Goal: Task Accomplishment & Management: Manage account settings

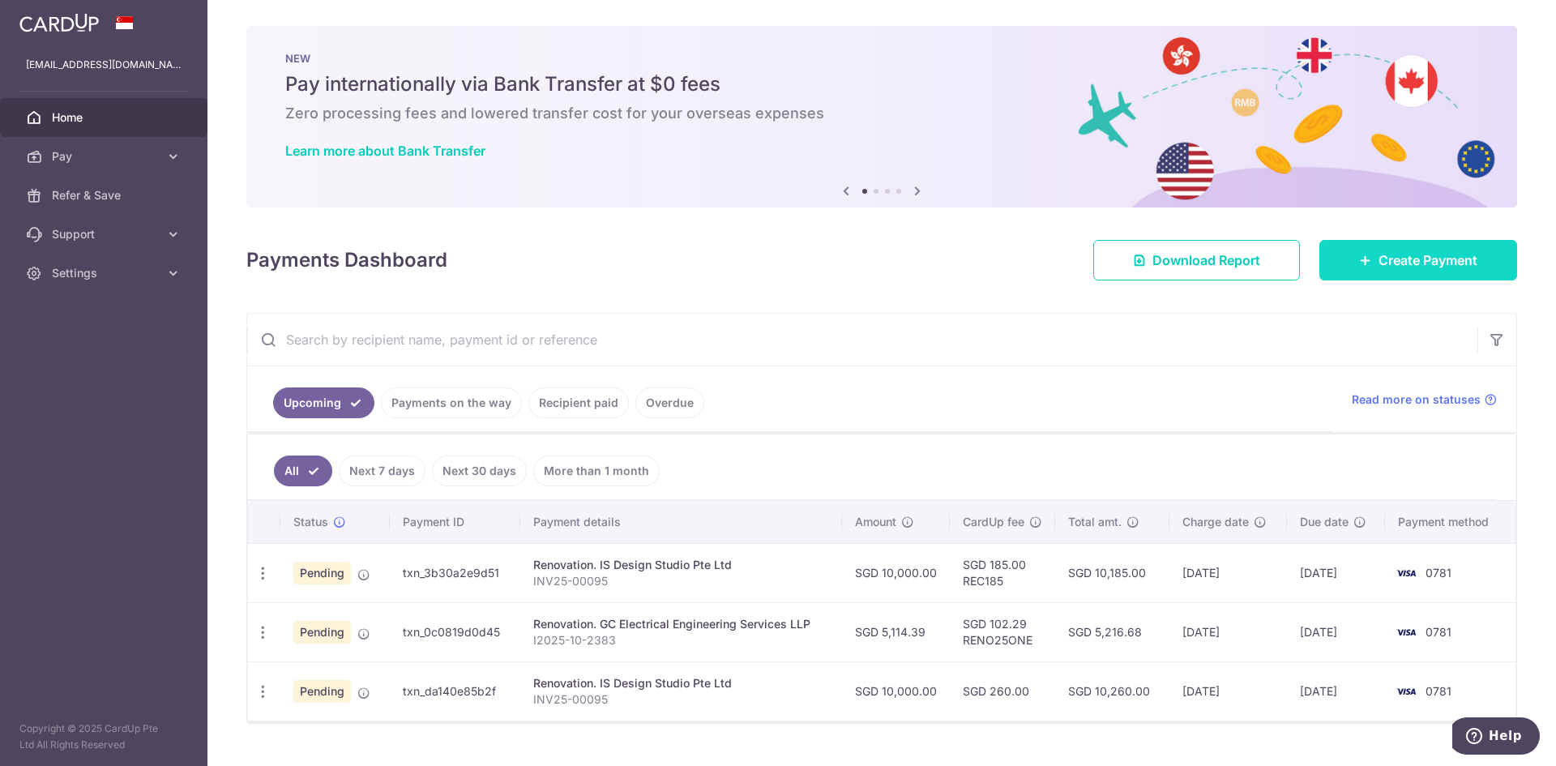
drag, startPoint x: 0, startPoint y: 0, endPoint x: 1342, endPoint y: 261, distance: 1366.7
click at [1342, 261] on link "Create Payment" at bounding box center [1419, 260] width 198 height 41
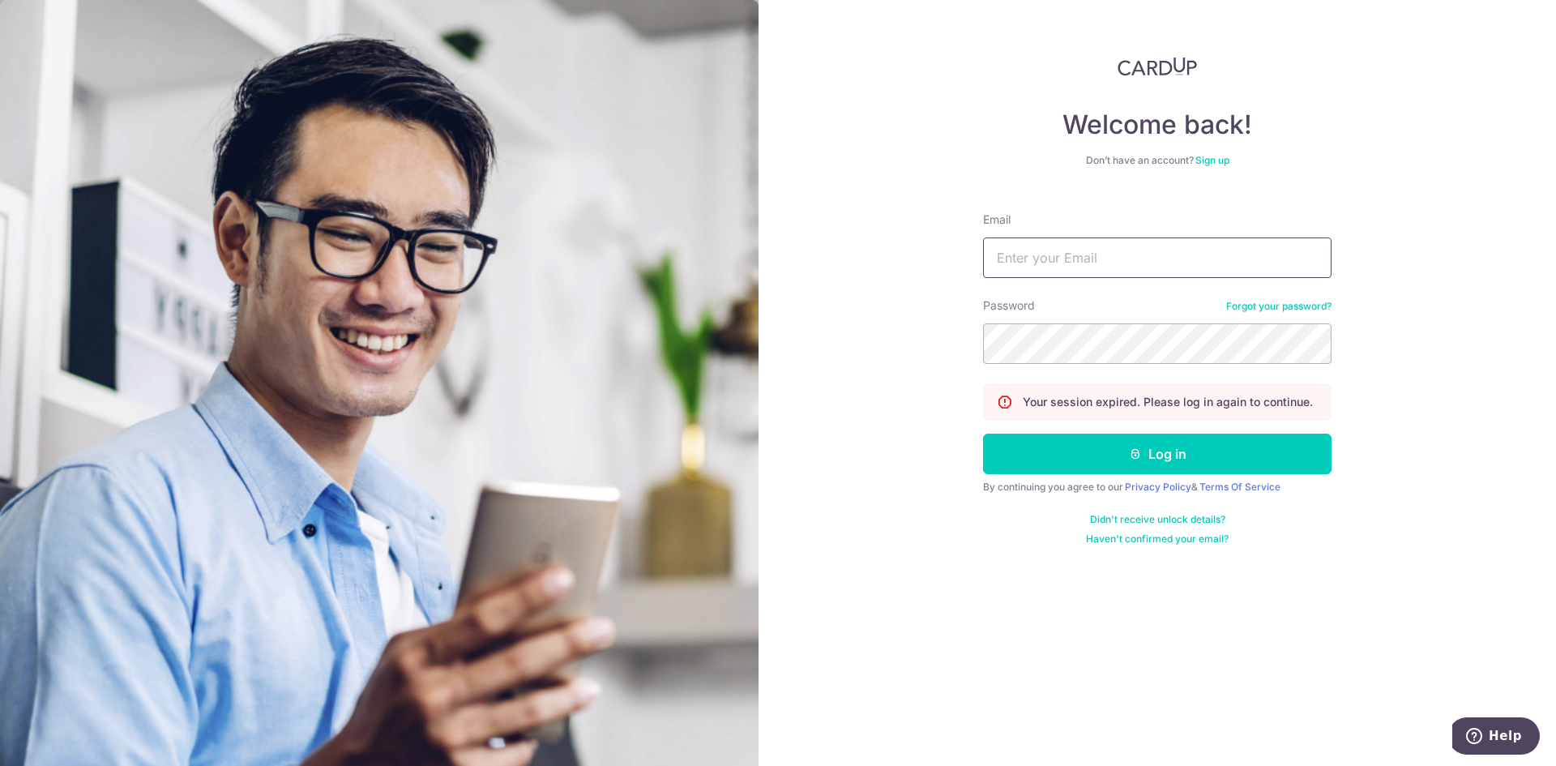
click at [1075, 277] on input "Email" at bounding box center [1157, 258] width 349 height 41
type input "[EMAIL_ADDRESS][DOMAIN_NAME]"
click at [1177, 461] on button "Log in" at bounding box center [1157, 454] width 349 height 41
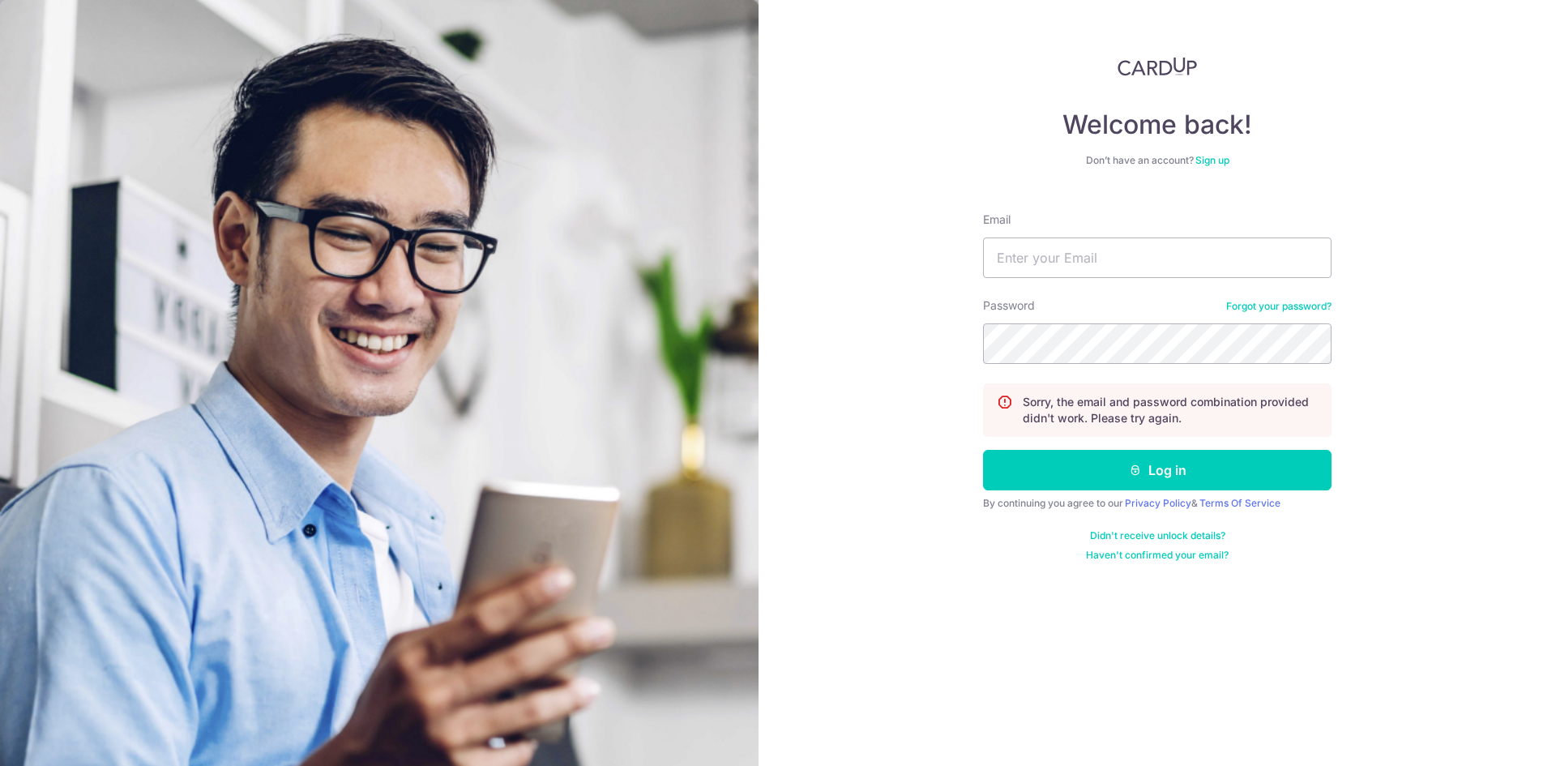
type input "[EMAIL_ADDRESS][DOMAIN_NAME]"
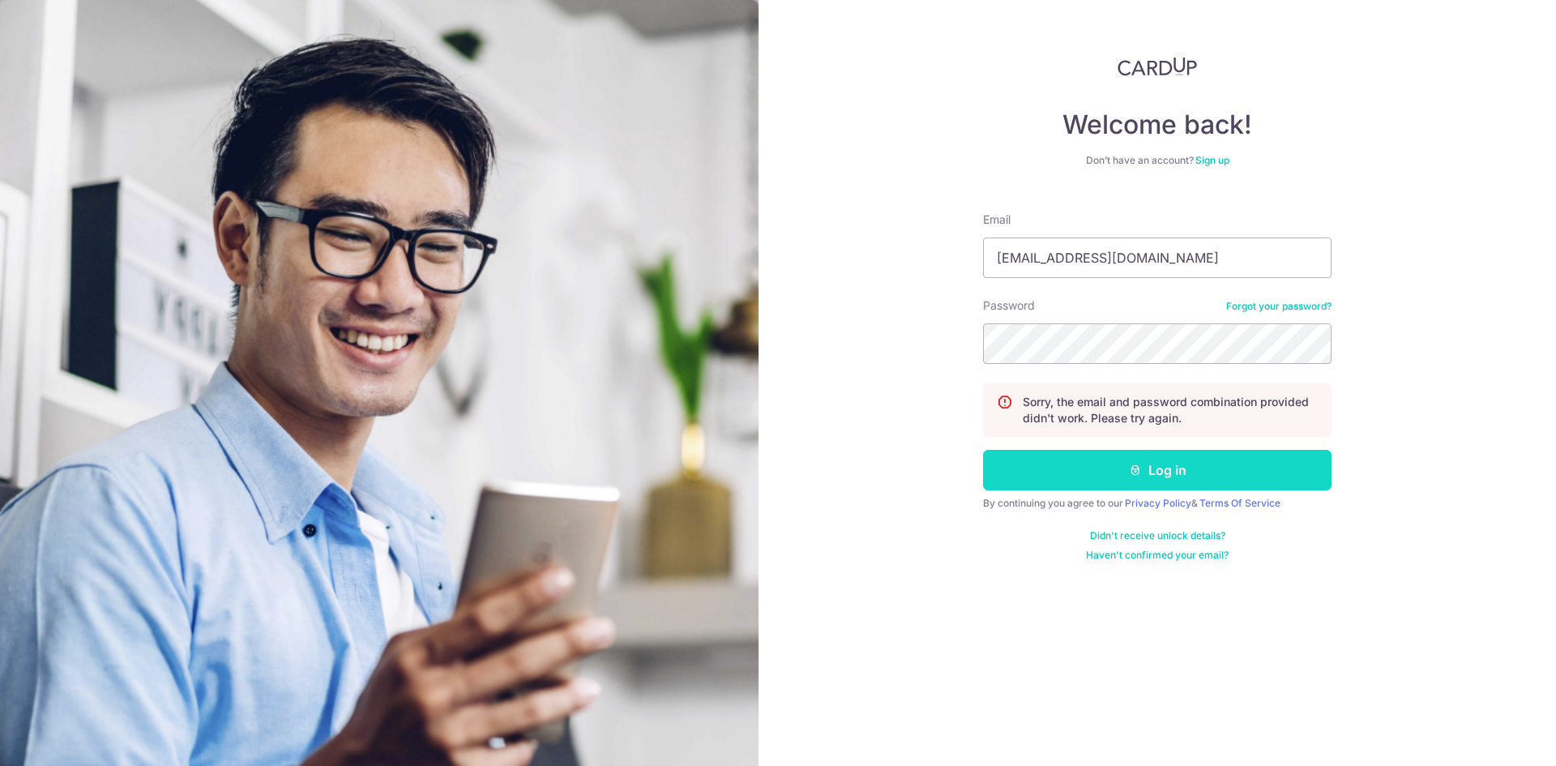
click at [1166, 472] on button "Log in" at bounding box center [1157, 470] width 349 height 41
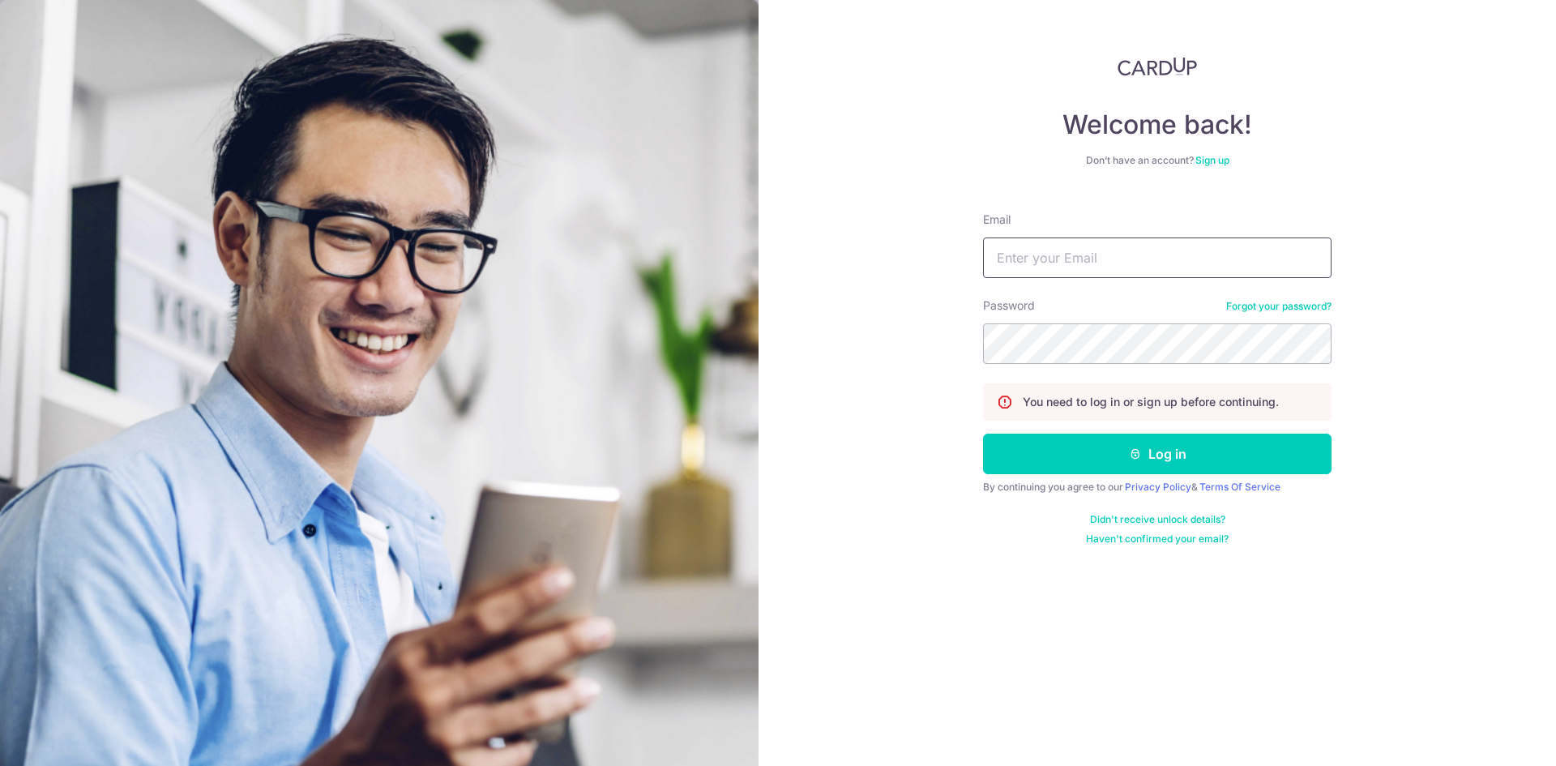
click at [1028, 248] on input "Email" at bounding box center [1157, 258] width 349 height 41
type input "[EMAIL_ADDRESS][DOMAIN_NAME]"
click at [1158, 452] on button "Log in" at bounding box center [1157, 454] width 349 height 41
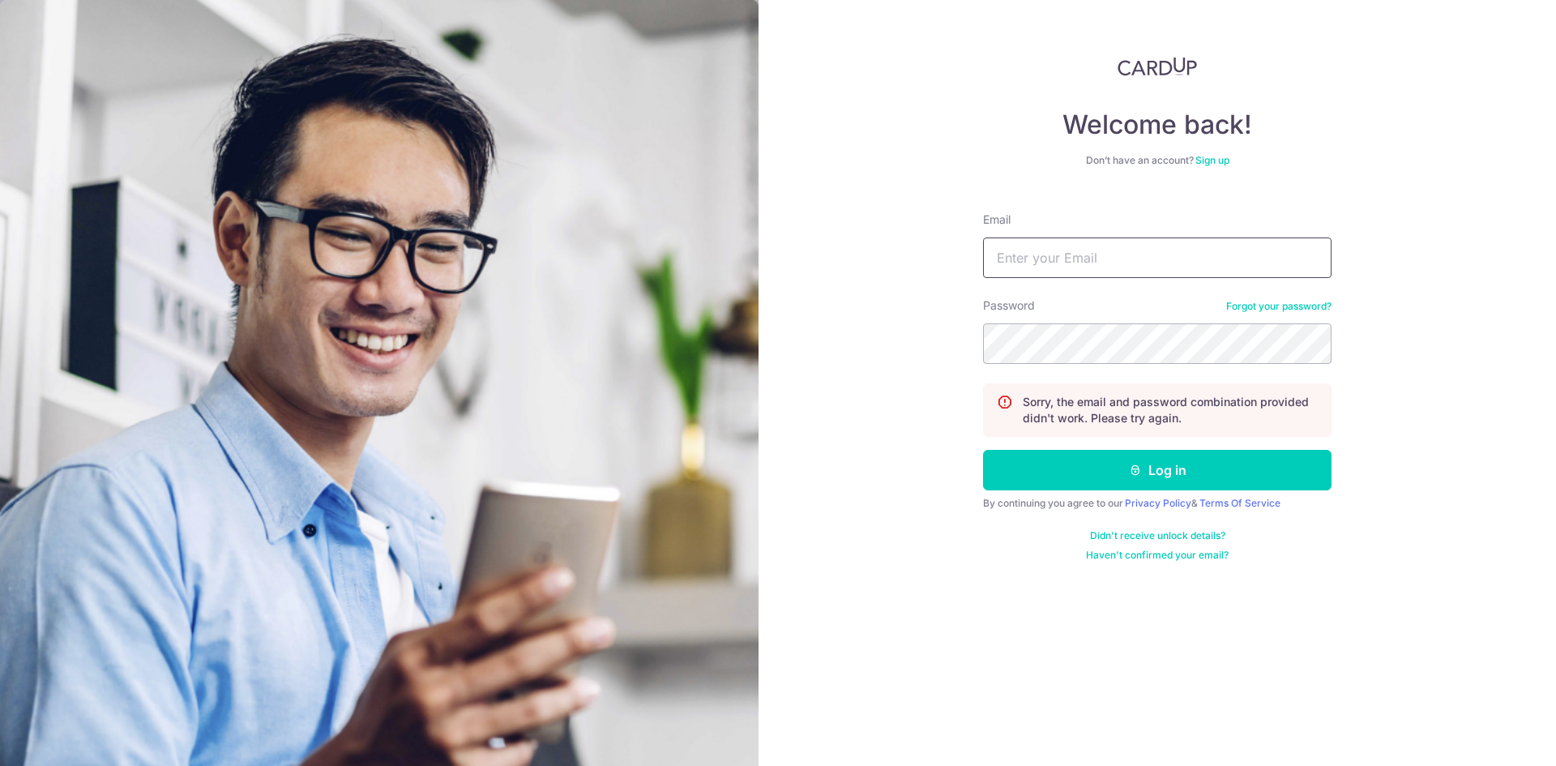
click at [1082, 256] on input "Email" at bounding box center [1157, 258] width 349 height 41
type input "ktay.fin@gmail.com"
click at [1045, 366] on form "Email ktay.fin@gmail.com Password Forgot your password? Sorry, the email and pa…" at bounding box center [1157, 380] width 349 height 362
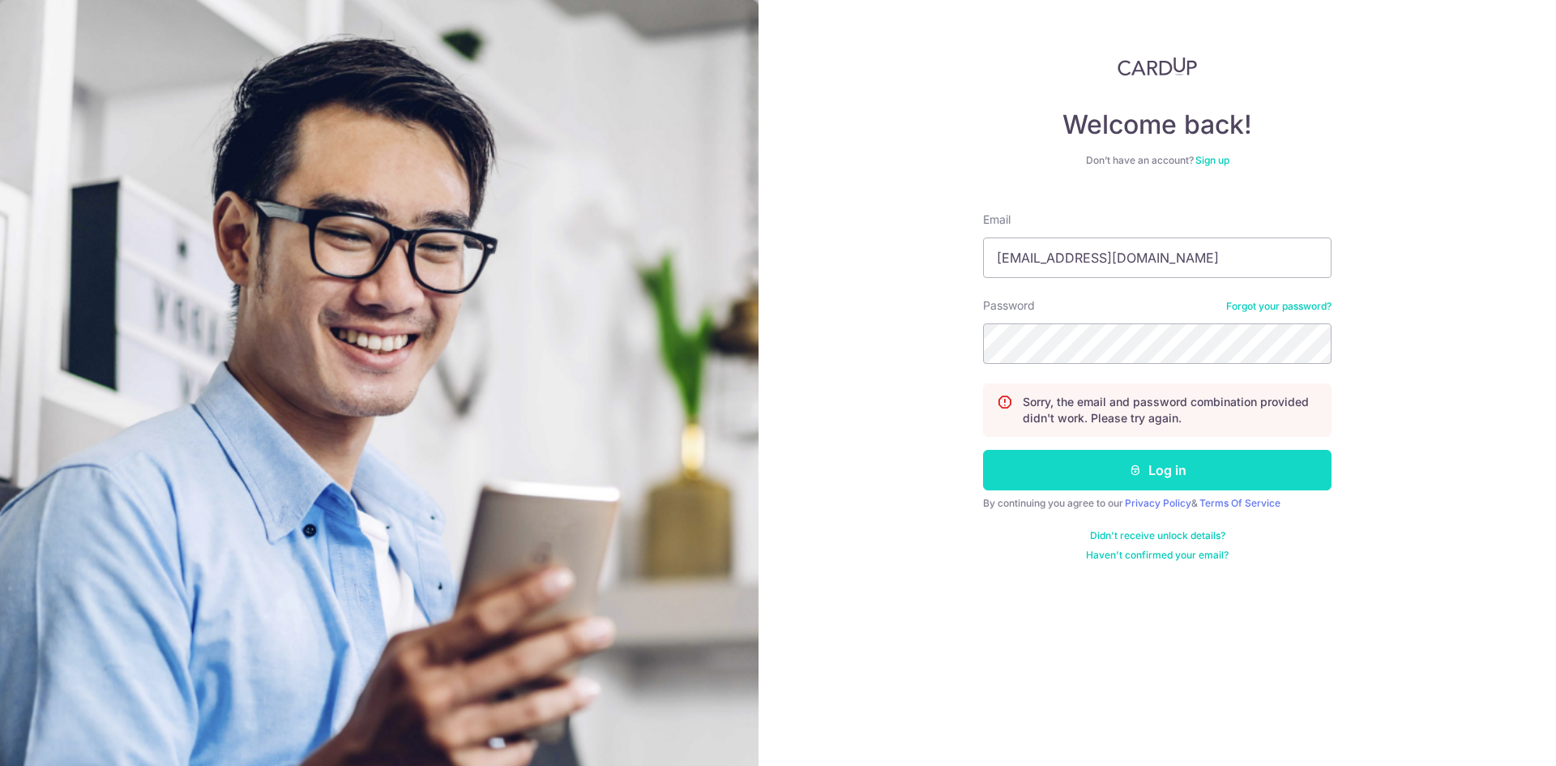
click at [1158, 477] on button "Log in" at bounding box center [1157, 470] width 349 height 41
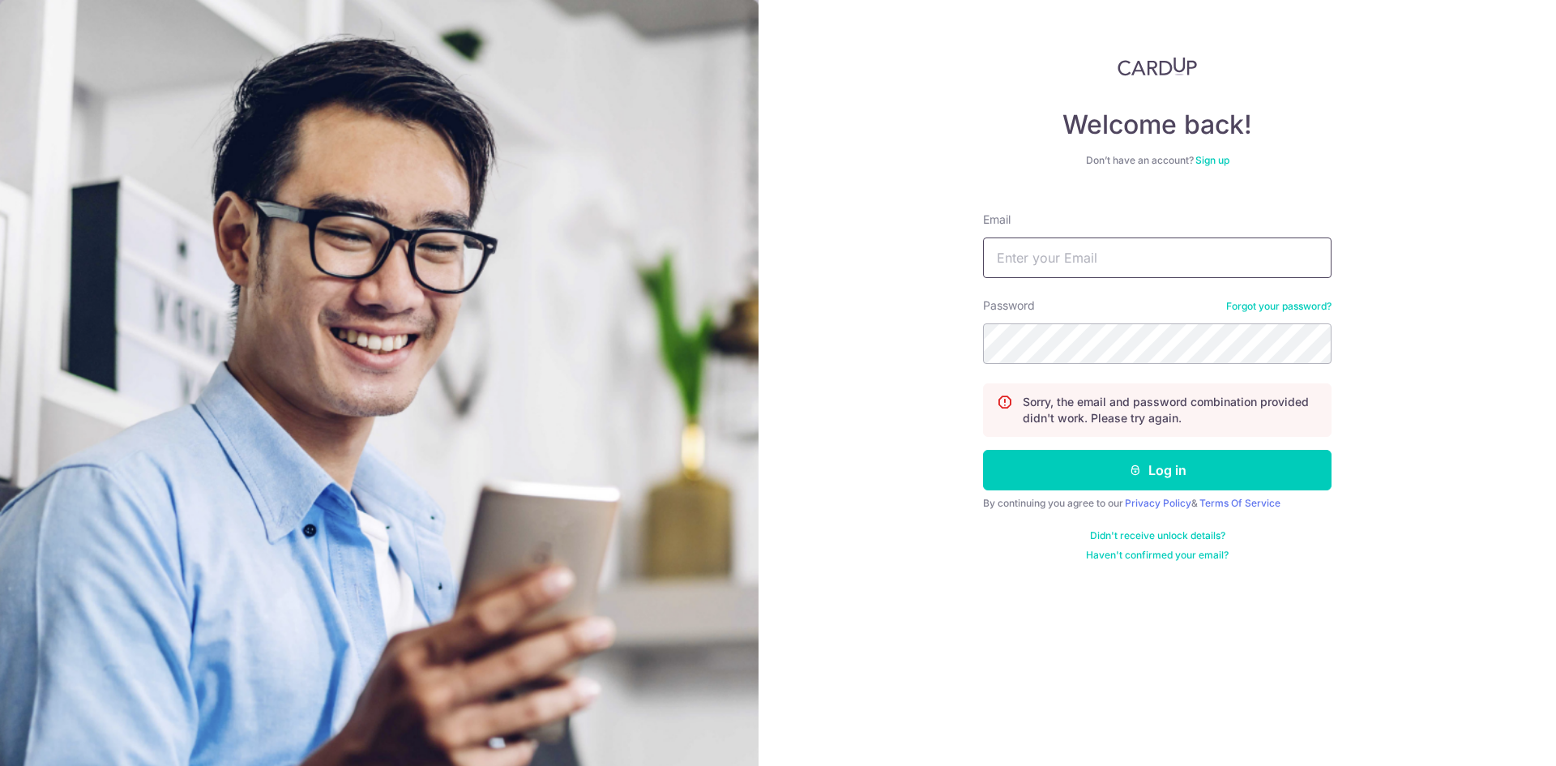
click at [1086, 255] on input "Email" at bounding box center [1157, 258] width 349 height 41
type input "ktay.fin@gmail.com"
click at [983, 450] on button "Log in" at bounding box center [1157, 470] width 349 height 41
click at [1290, 295] on form "Email Password Forgot your password? Sorry, the email and password combination …" at bounding box center [1157, 380] width 349 height 362
click at [1253, 306] on link "Forgot your password?" at bounding box center [1278, 306] width 105 height 13
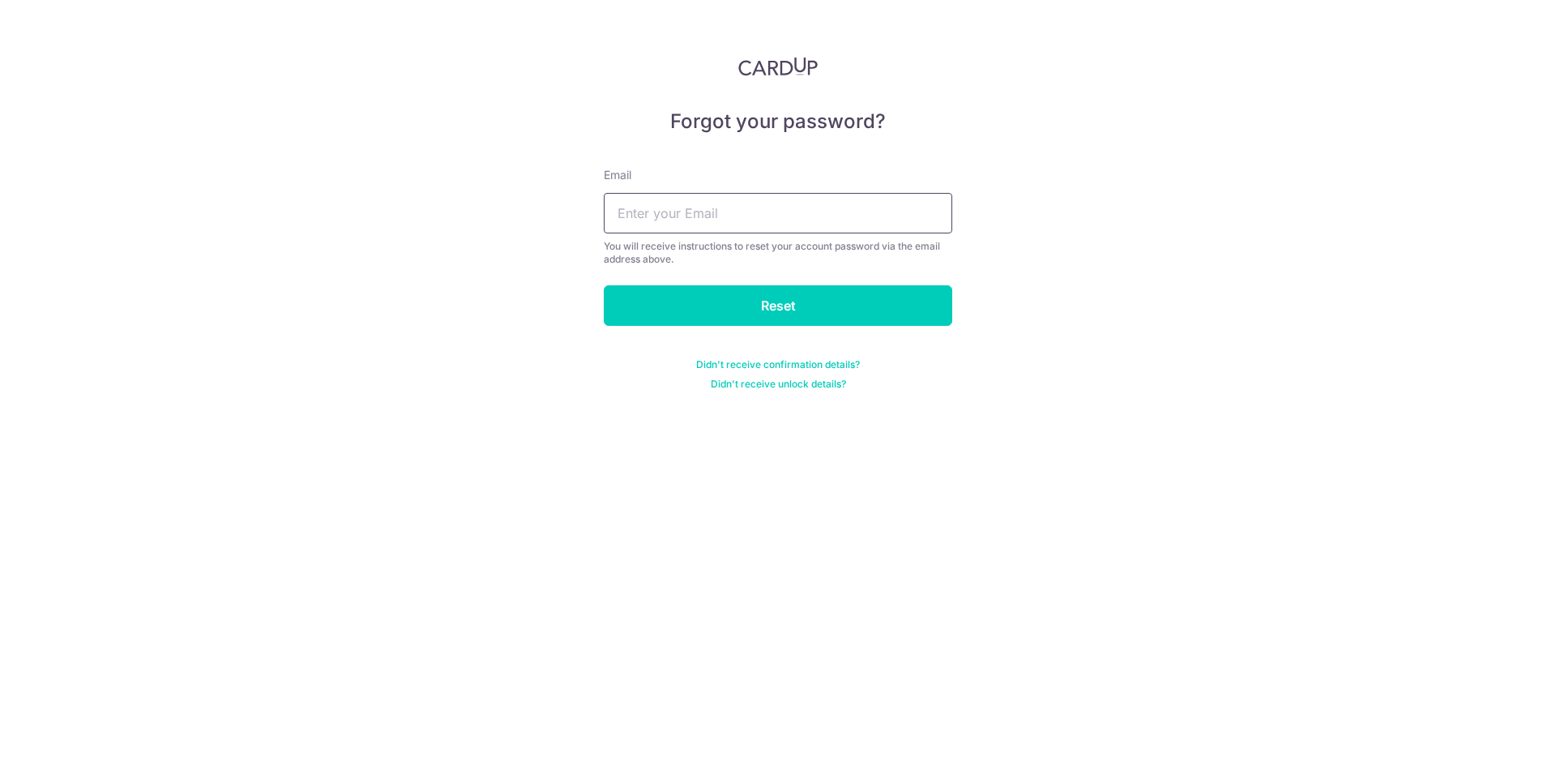
click at [717, 207] on input "text" at bounding box center [778, 213] width 349 height 41
type input "ktay.fin@gmail.com"
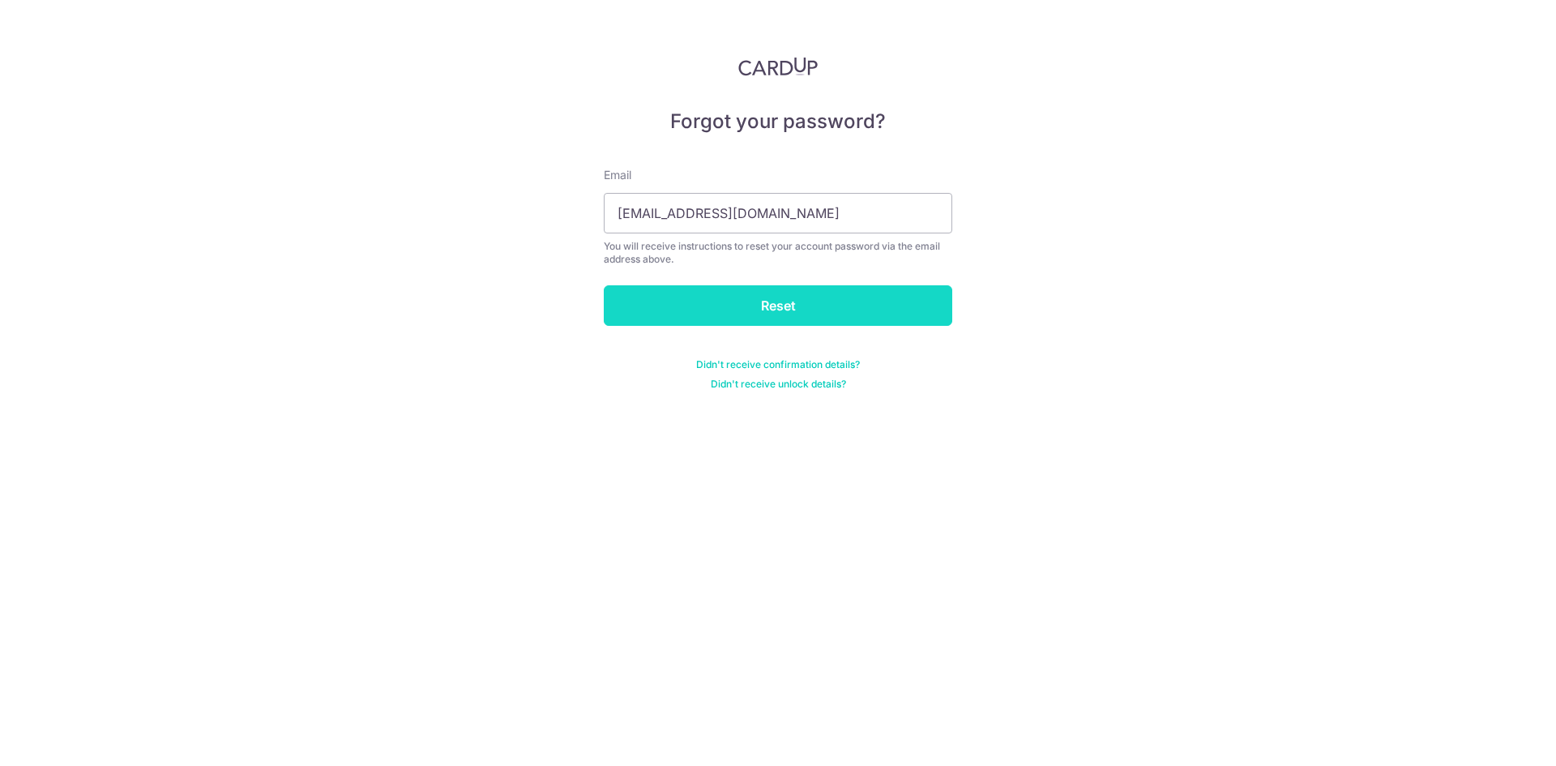
click at [780, 307] on input "Reset" at bounding box center [778, 305] width 349 height 41
